Goal: Task Accomplishment & Management: Manage account settings

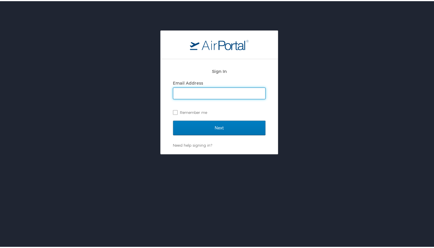
click at [204, 93] on input "Email Address" at bounding box center [219, 92] width 92 height 11
type input "tina.hopkins@lumistella.com"
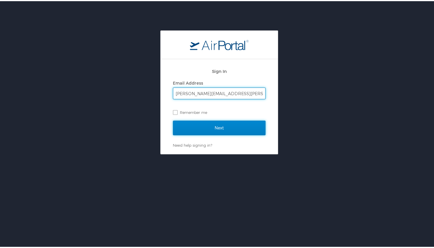
click at [215, 124] on input "Next" at bounding box center [219, 127] width 93 height 15
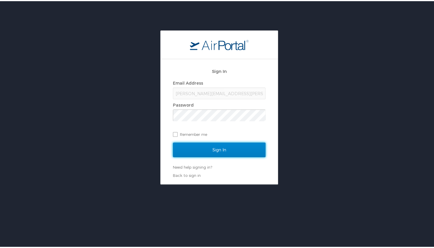
click at [231, 145] on input "Sign In" at bounding box center [219, 149] width 93 height 15
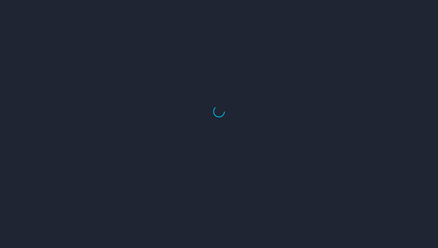
select select "US"
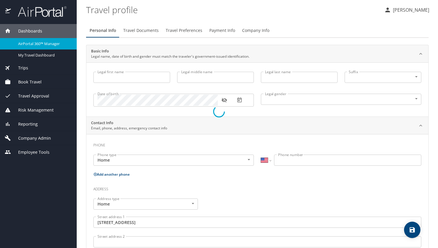
type input "Bettina"
type input "Hopkins"
type input "Female"
type input "David"
type input "Hopkins"
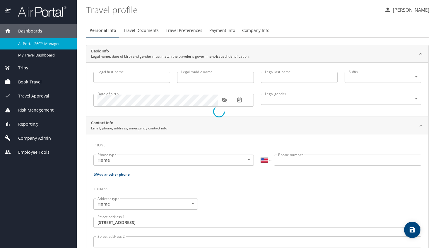
type input "(770) 843-0289"
type input "dtahop44@yahoo.com"
type input "United States of America"
type input "Georgia"
type input "United States of America"
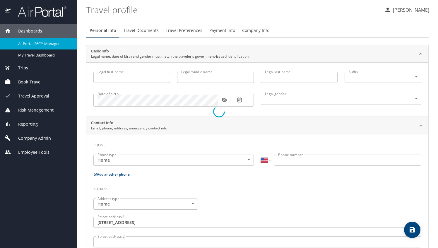
type input "Georgia"
select select "US"
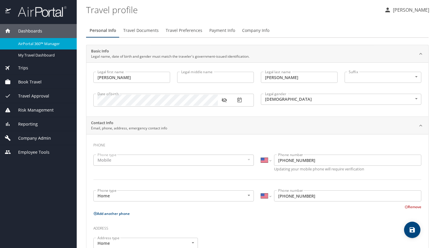
click at [397, 8] on p "[PERSON_NAME]" at bounding box center [410, 9] width 38 height 7
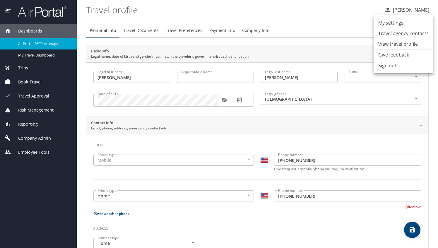
click at [388, 43] on li "View travel profile" at bounding box center [404, 44] width 60 height 11
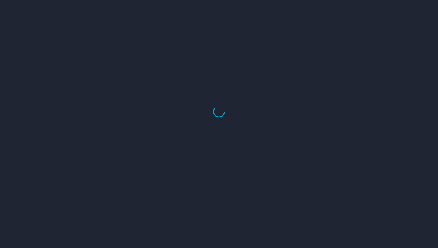
select select "US"
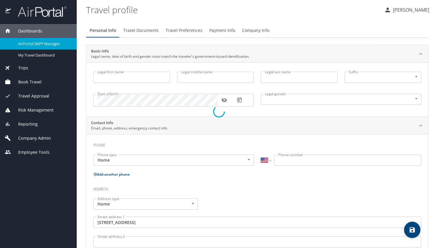
type input "Bettina"
type input "Hopkins"
type input "Female"
type input "David"
type input "Hopkins"
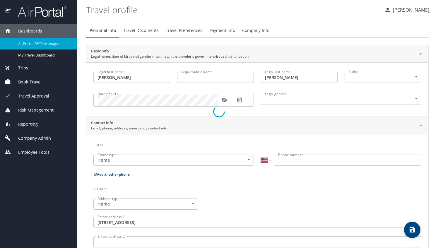
type input "[PHONE_NUMBER]"
type input "[EMAIL_ADDRESS][DOMAIN_NAME]"
type input "[GEOGRAPHIC_DATA]"
type input "[US_STATE]"
type input "[GEOGRAPHIC_DATA]"
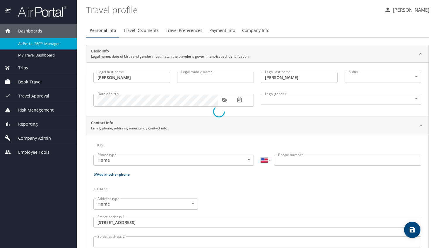
type input "[US_STATE]"
select select "US"
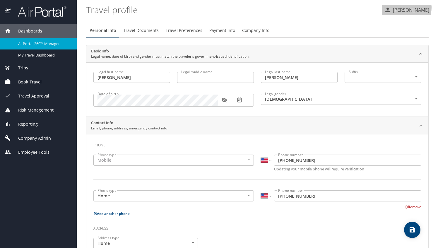
click at [401, 8] on p "[PERSON_NAME]" at bounding box center [410, 9] width 38 height 7
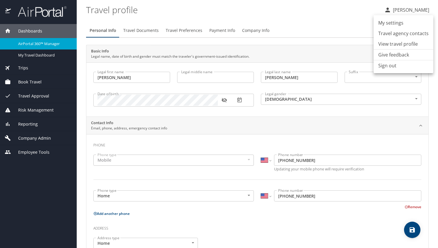
click at [406, 41] on li "View travel profile" at bounding box center [404, 44] width 60 height 11
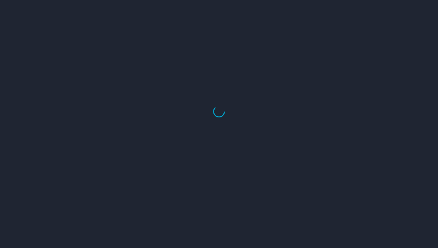
select select "US"
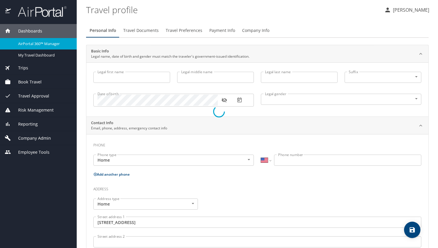
type input "[PERSON_NAME]"
type input "[DEMOGRAPHIC_DATA]"
type input "[PERSON_NAME]"
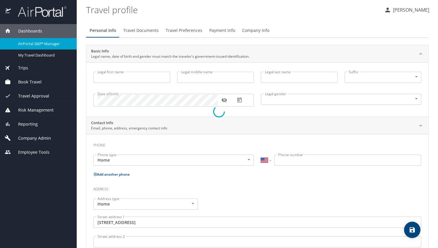
type input "[PHONE_NUMBER]"
type input "[EMAIL_ADDRESS][DOMAIN_NAME]"
type input "United States of America"
type input "Georgia"
type input "United States of America"
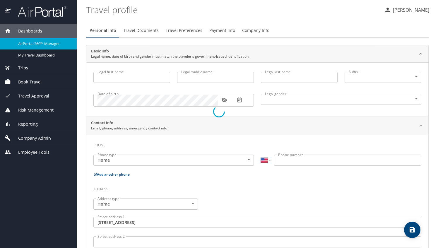
type input "Georgia"
select select "US"
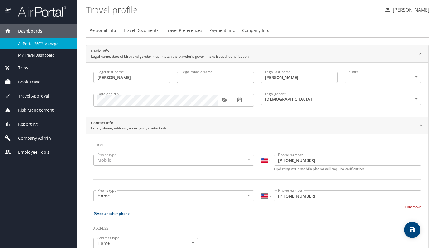
click at [399, 11] on p "[PERSON_NAME]" at bounding box center [410, 9] width 38 height 7
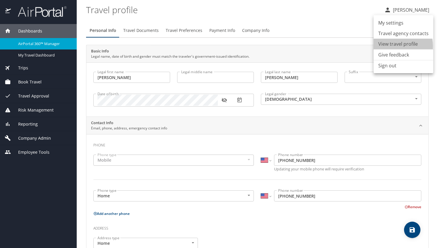
click at [390, 46] on li "View travel profile" at bounding box center [404, 44] width 60 height 11
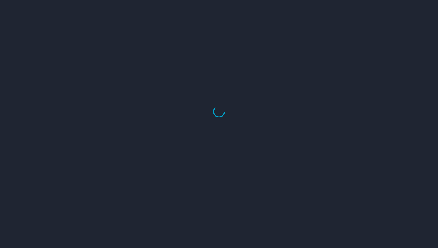
select select "US"
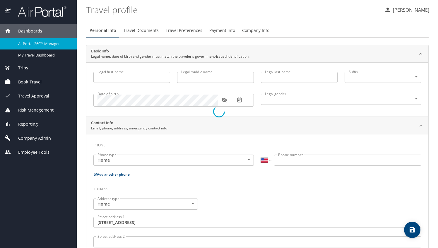
type input "Bettina"
type input "Hopkins"
type input "Female"
type input "David"
type input "Hopkins"
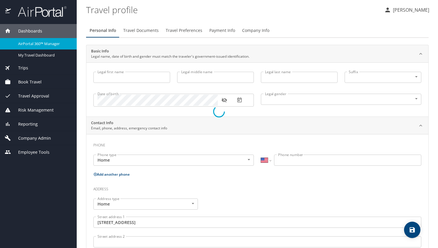
type input "(770) 843-0289"
type input "dtahop44@yahoo.com"
type input "United States of America"
type input "Georgia"
type input "United States of America"
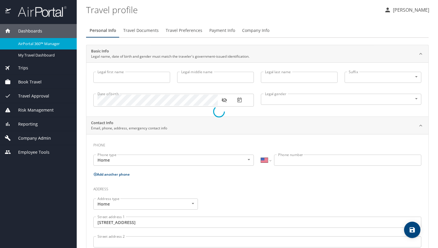
type input "Georgia"
select select "US"
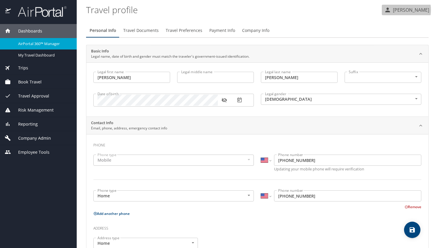
click at [396, 10] on p "[PERSON_NAME]" at bounding box center [410, 9] width 38 height 7
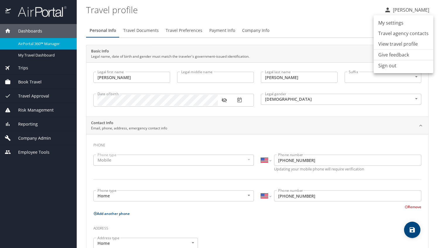
click at [394, 42] on li "View travel profile" at bounding box center [404, 44] width 60 height 11
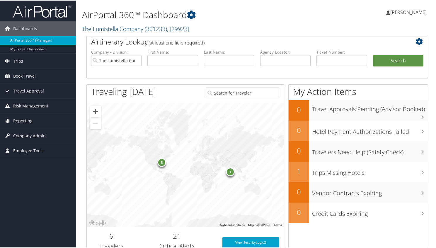
click at [405, 9] on span "[PERSON_NAME]" at bounding box center [408, 11] width 36 height 6
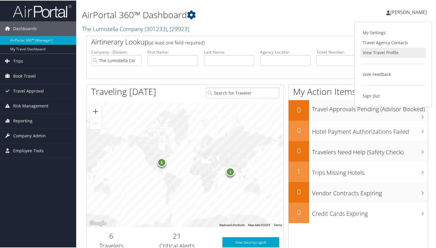
click at [370, 51] on link "View Travel Profile" at bounding box center [392, 52] width 65 height 10
